Goal: Find specific page/section: Find specific page/section

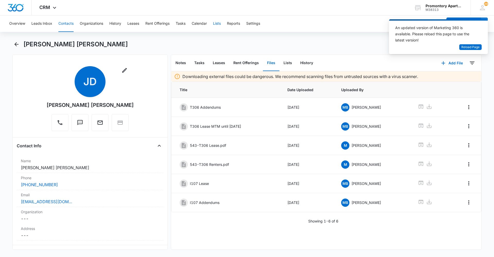
click at [218, 28] on button "Lists" at bounding box center [217, 23] width 8 height 16
click at [68, 24] on button "Contacts" at bounding box center [65, 23] width 15 height 16
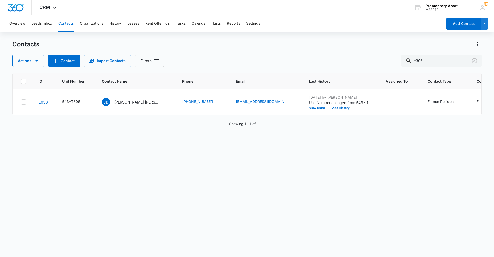
click at [351, 164] on div "ID Unit Number Contact Name Phone Email Last History Assigned To Contact Type C…" at bounding box center [246, 161] width 469 height 177
click at [284, 172] on div "ID Unit Number Contact Name Phone Email Last History Assigned To Contact Type C…" at bounding box center [246, 161] width 469 height 177
click at [134, 206] on div "ID Unit Number Contact Name Phone Email Last History Assigned To Contact Type C…" at bounding box center [246, 161] width 469 height 177
drag, startPoint x: 435, startPoint y: 62, endPoint x: 396, endPoint y: 66, distance: 39.3
click at [396, 66] on div "Actions Contact Import Contacts Filters t306" at bounding box center [246, 60] width 469 height 12
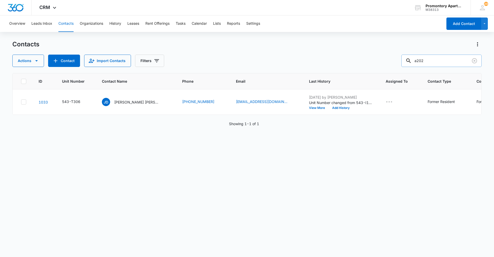
type input "a202"
click at [123, 107] on td "MD Madison Delaney, Ethan Johnson" at bounding box center [136, 101] width 80 height 25
click at [128, 99] on p "Madison Delaney, Ethan Johnson" at bounding box center [138, 101] width 46 height 5
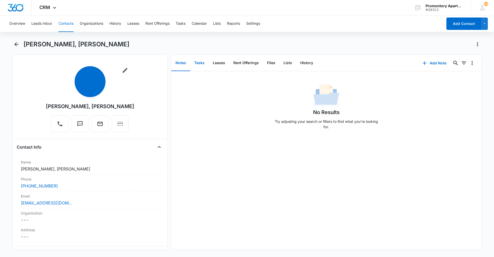
click at [198, 64] on button "Tasks" at bounding box center [199, 63] width 19 height 16
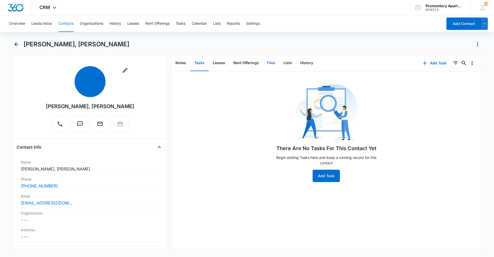
click at [276, 63] on button "Files" at bounding box center [271, 63] width 16 height 16
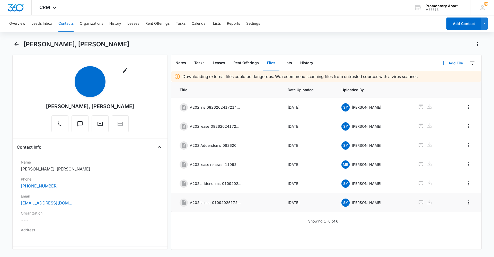
click at [217, 204] on p "A202 Lease_01092025172515.pdf" at bounding box center [215, 201] width 51 height 5
click at [417, 201] on icon at bounding box center [420, 201] width 6 height 6
